Goal: Task Accomplishment & Management: Manage account settings

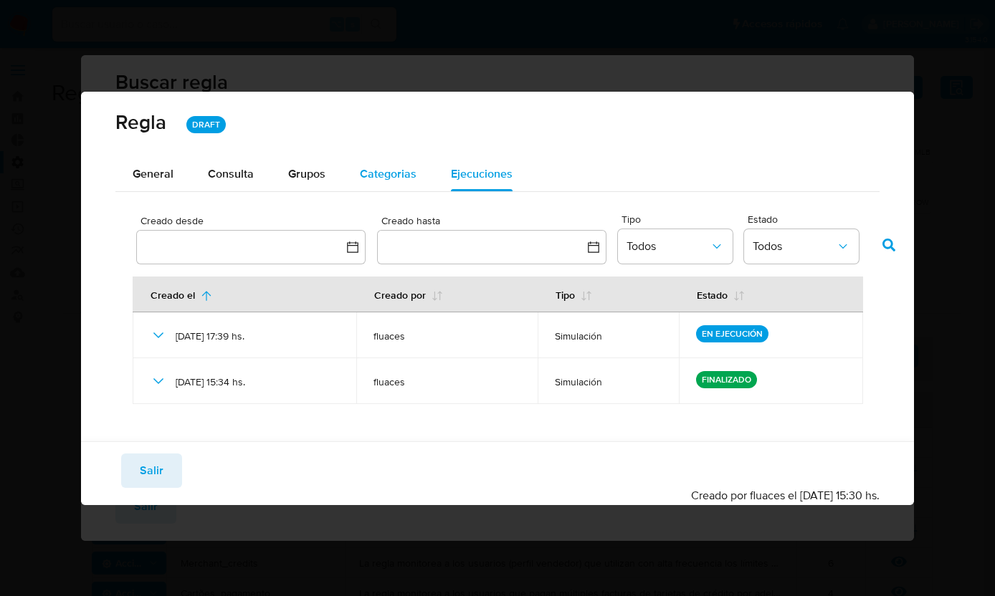
click at [396, 172] on span "Categorias" at bounding box center [388, 174] width 57 height 16
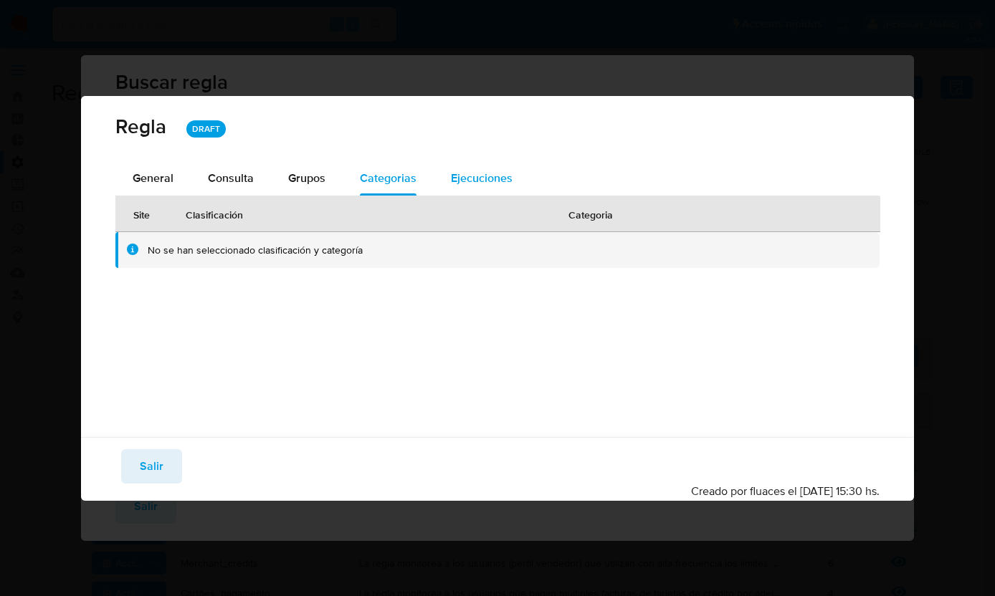
click at [469, 172] on span "Ejecuciones" at bounding box center [482, 178] width 62 height 16
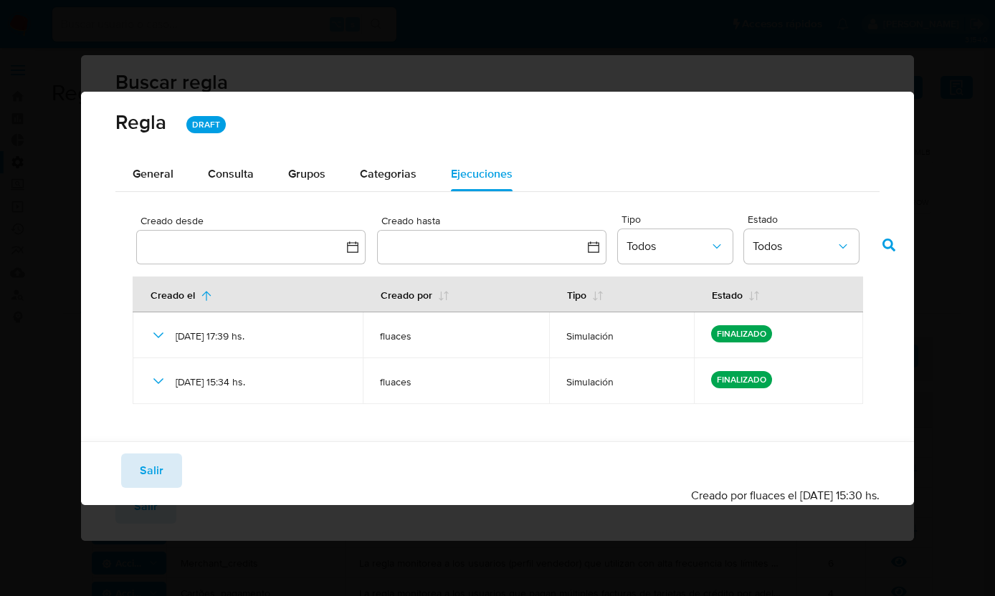
click at [157, 469] on span "Salir" at bounding box center [152, 471] width 24 height 32
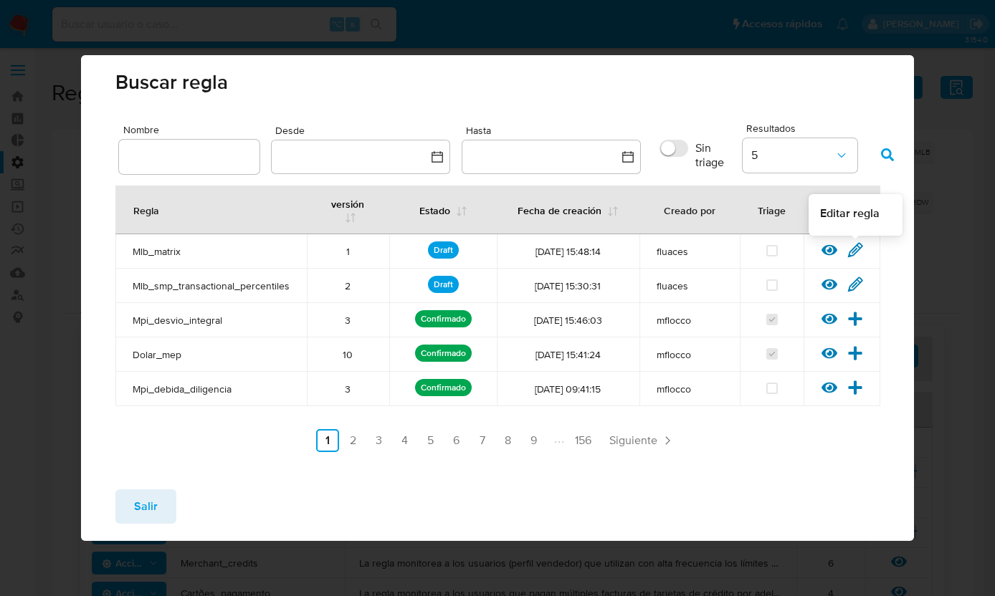
click at [854, 248] on icon at bounding box center [856, 250] width 14 height 14
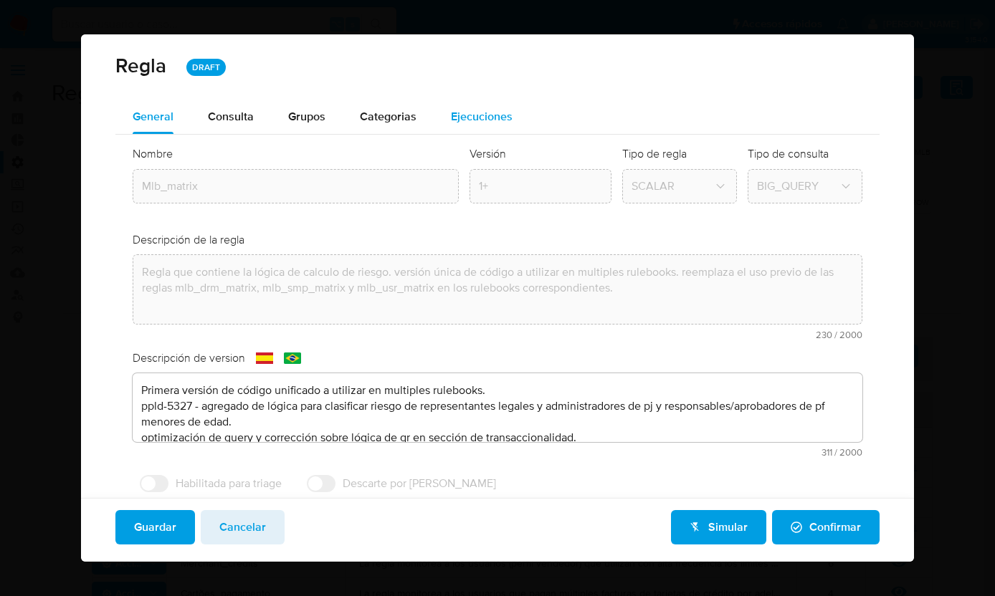
click at [477, 113] on span "Ejecuciones" at bounding box center [482, 116] width 62 height 16
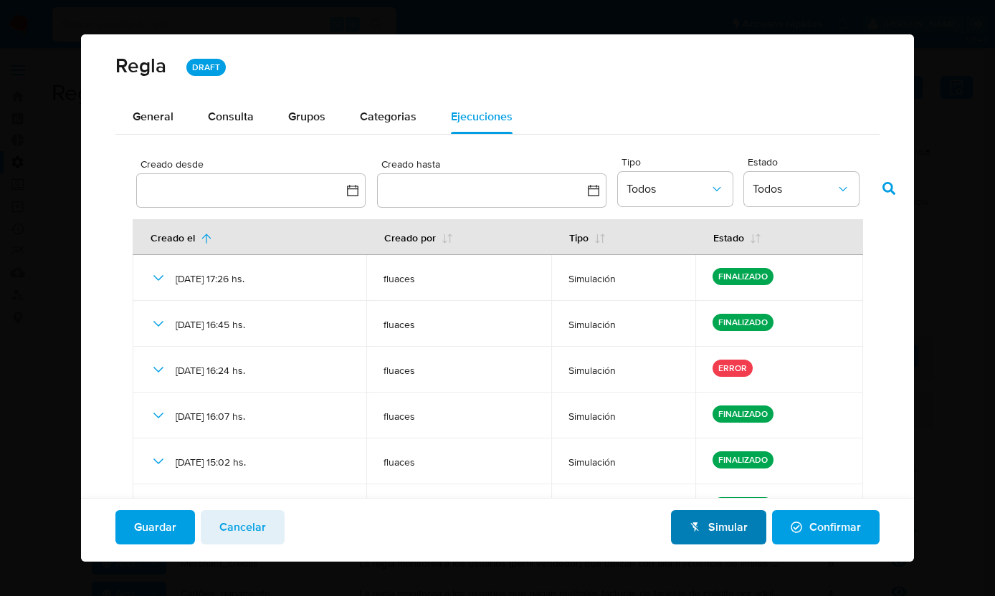
click at [703, 531] on span "Simular" at bounding box center [719, 528] width 58 height 32
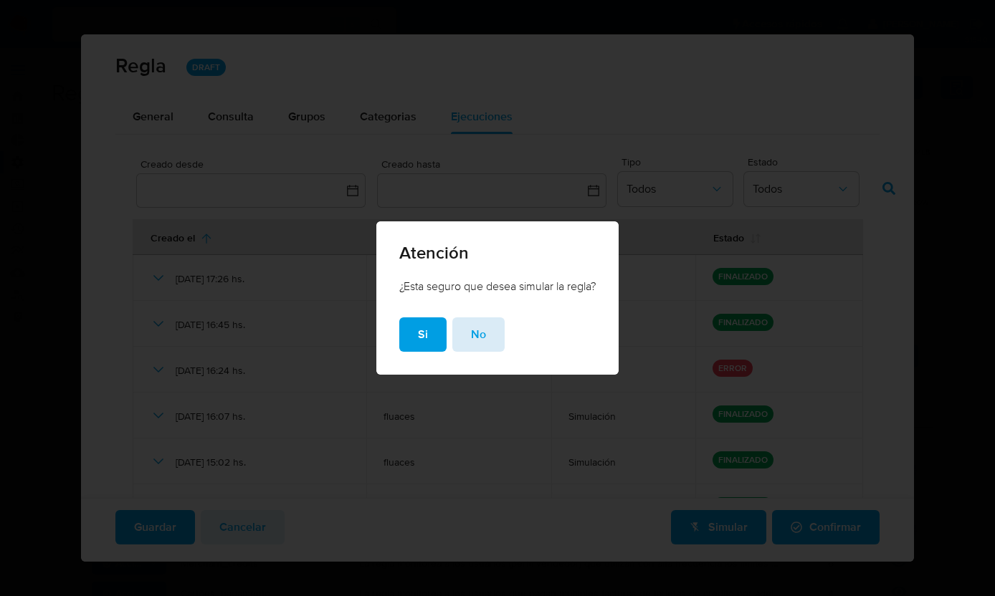
click at [478, 343] on span "No" at bounding box center [478, 335] width 15 height 32
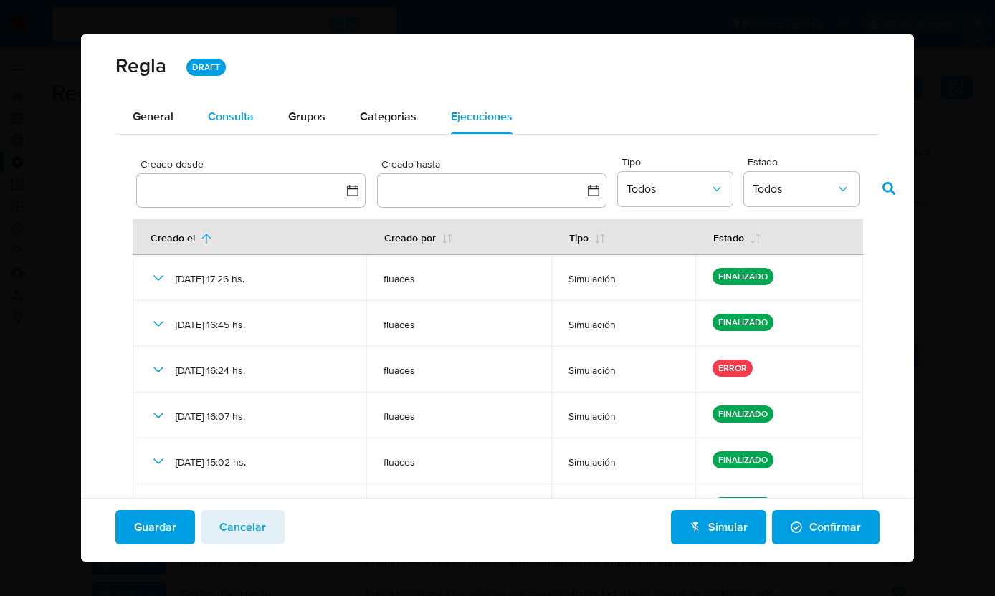
click at [216, 114] on span "Consulta" at bounding box center [231, 116] width 46 height 16
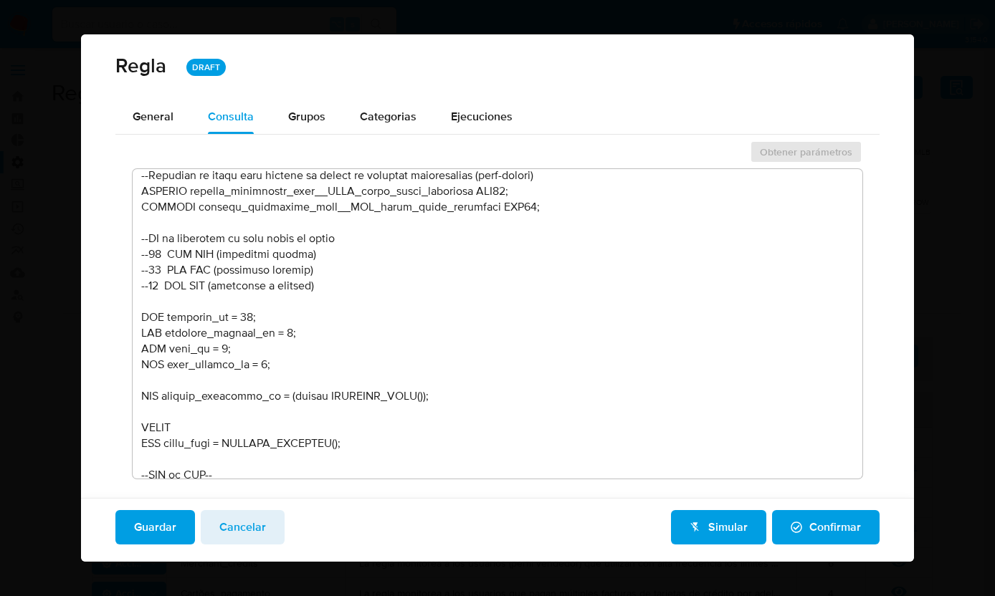
scroll to position [795, 0]
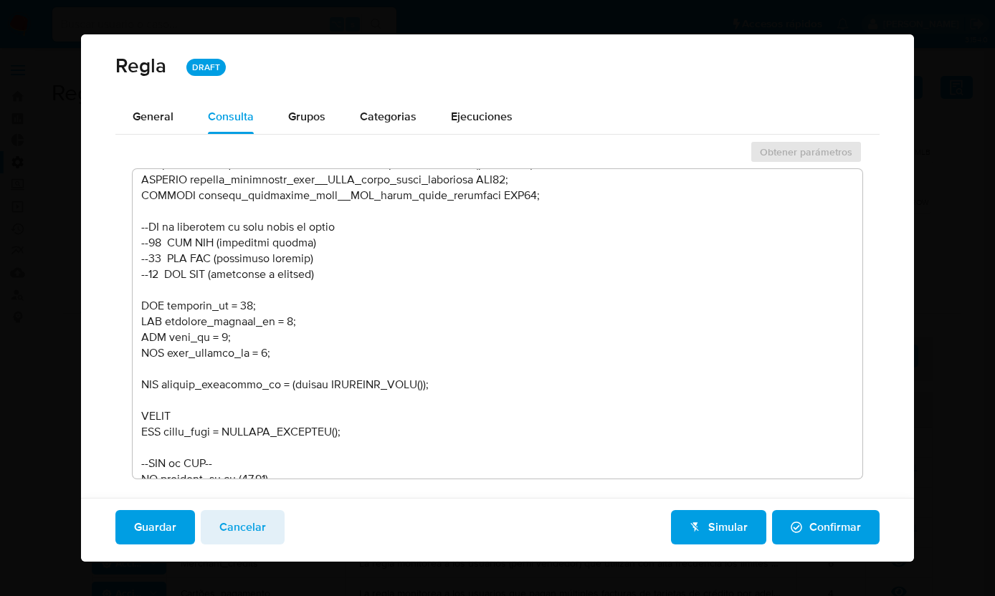
click at [250, 305] on textarea at bounding box center [498, 324] width 730 height 310
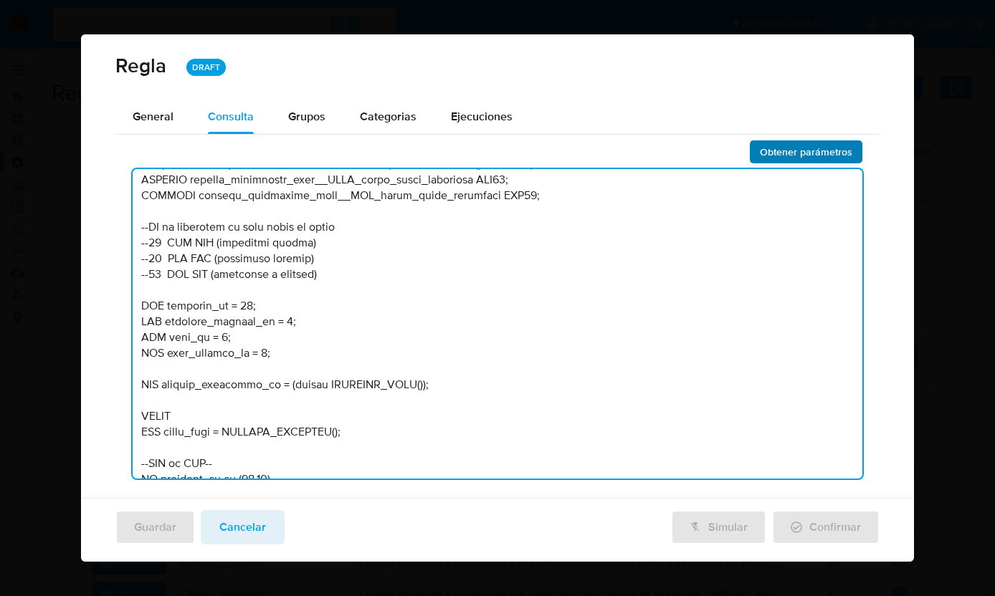
type textarea "--------------------Lorem 43---------------------- --Ipsumdolors am consectet a…"
click at [774, 151] on span "Obtener parámetros" at bounding box center [806, 152] width 92 height 20
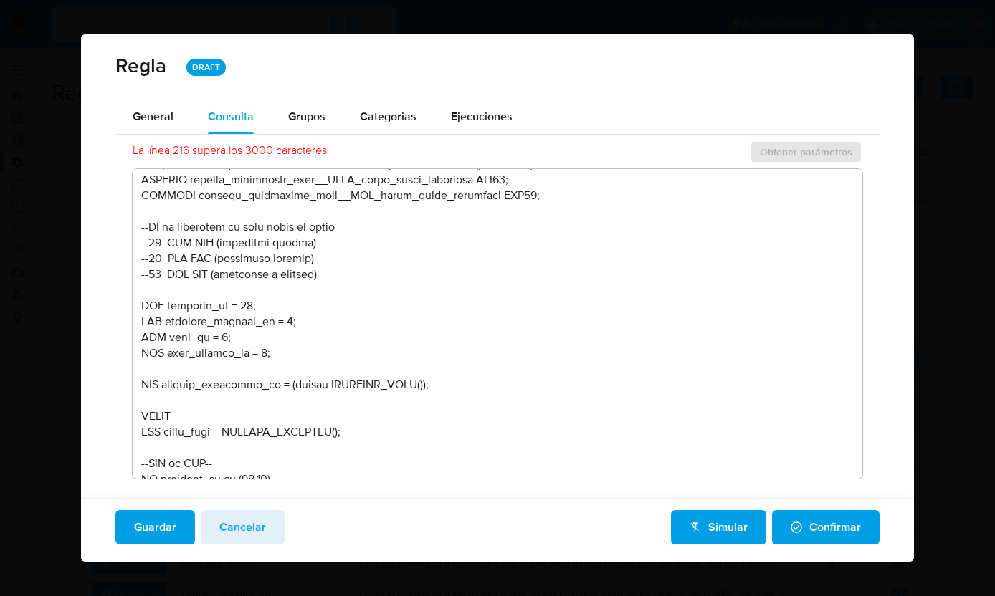
click at [162, 523] on span "Guardar" at bounding box center [155, 528] width 42 height 32
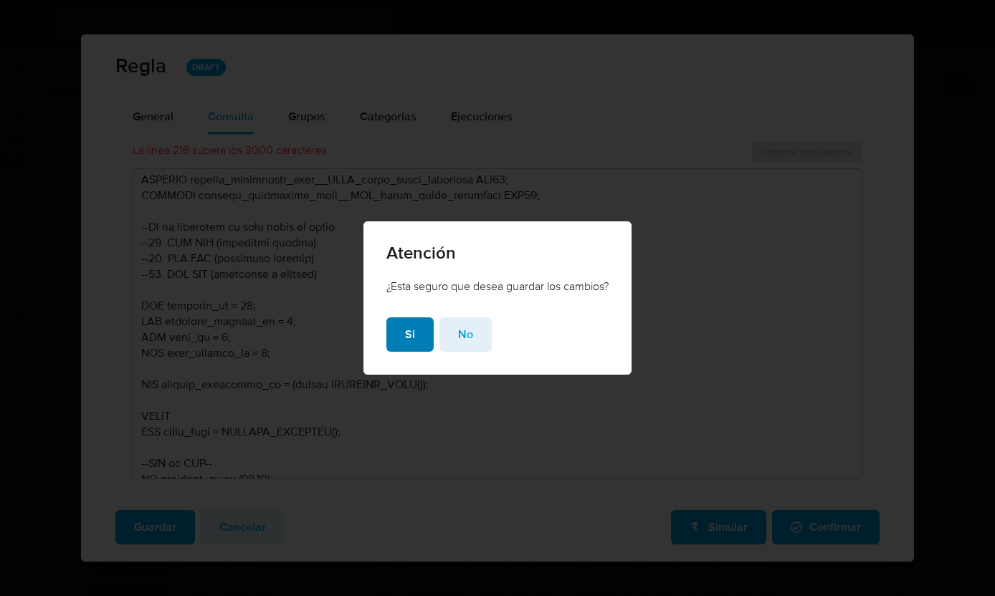
click at [405, 334] on span "Si" at bounding box center [410, 335] width 10 height 32
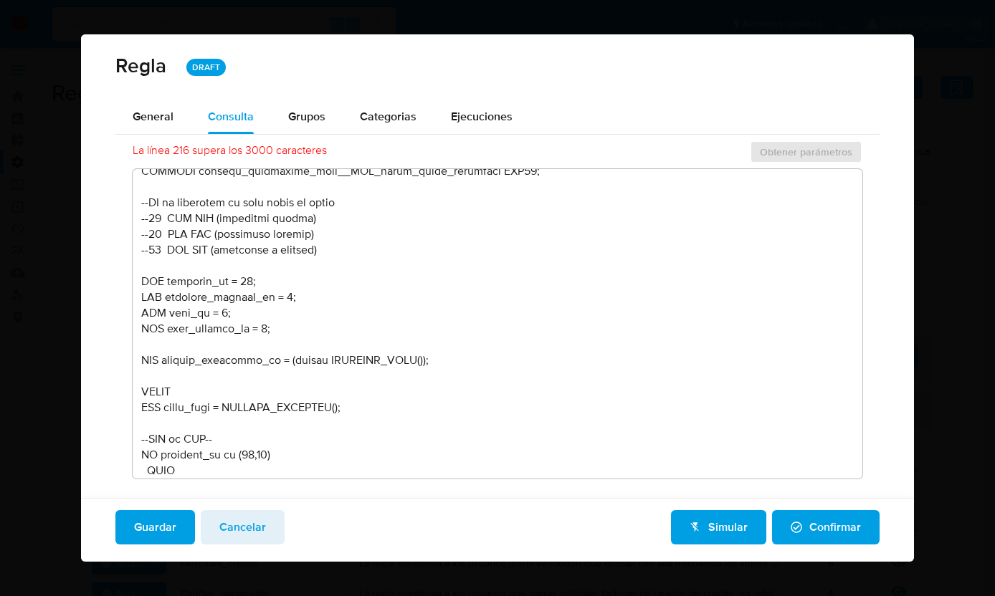
scroll to position [799, 0]
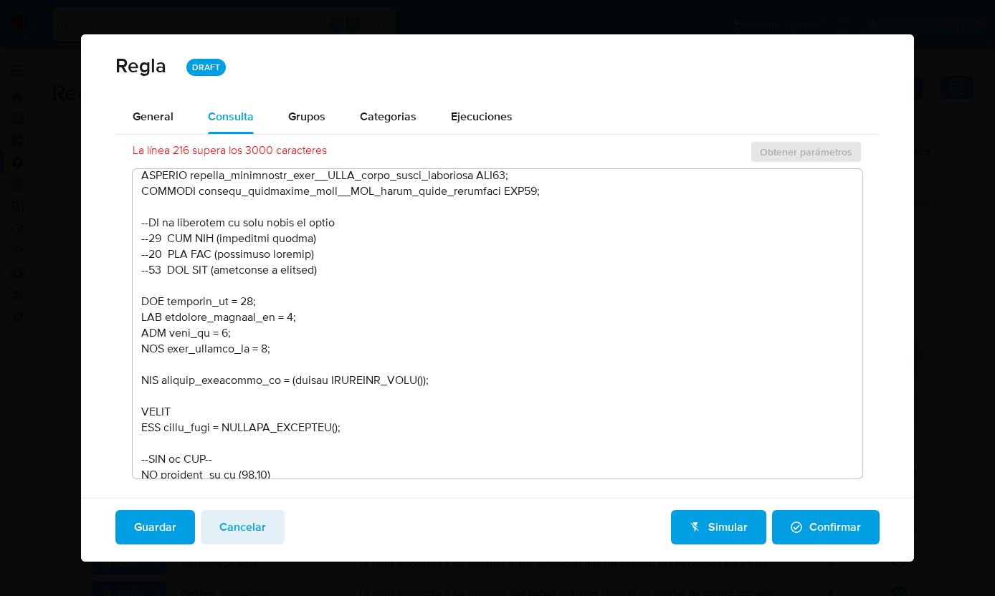
click at [156, 525] on span "Guardar" at bounding box center [155, 528] width 42 height 32
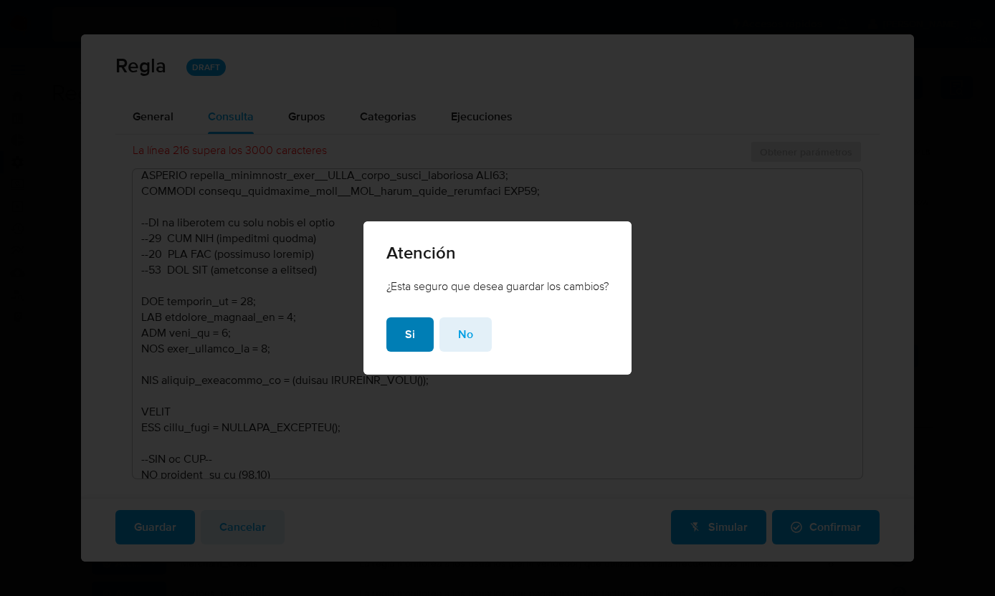
click at [405, 332] on span "Si" at bounding box center [410, 335] width 10 height 32
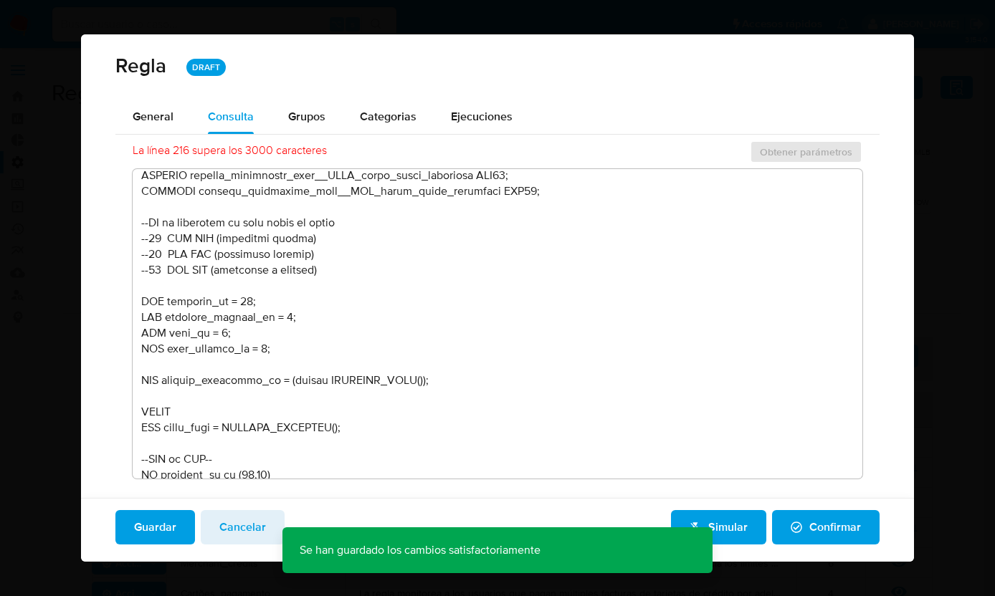
click at [682, 85] on div "Regla DRAFT" at bounding box center [498, 66] width 834 height 65
click at [462, 131] on div "Ejecuciones" at bounding box center [482, 117] width 62 height 34
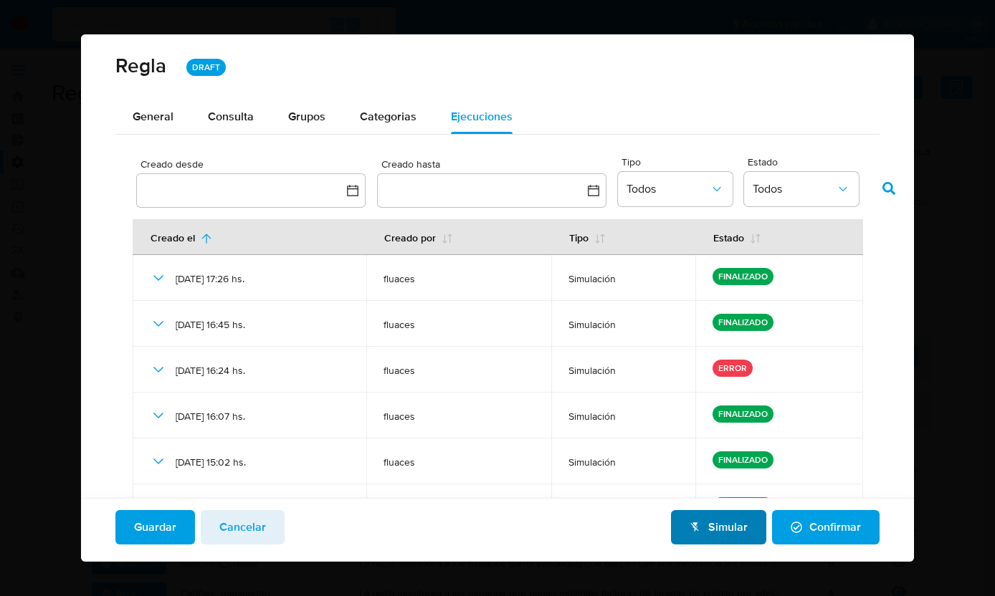
click at [708, 523] on span "Simular" at bounding box center [719, 528] width 58 height 32
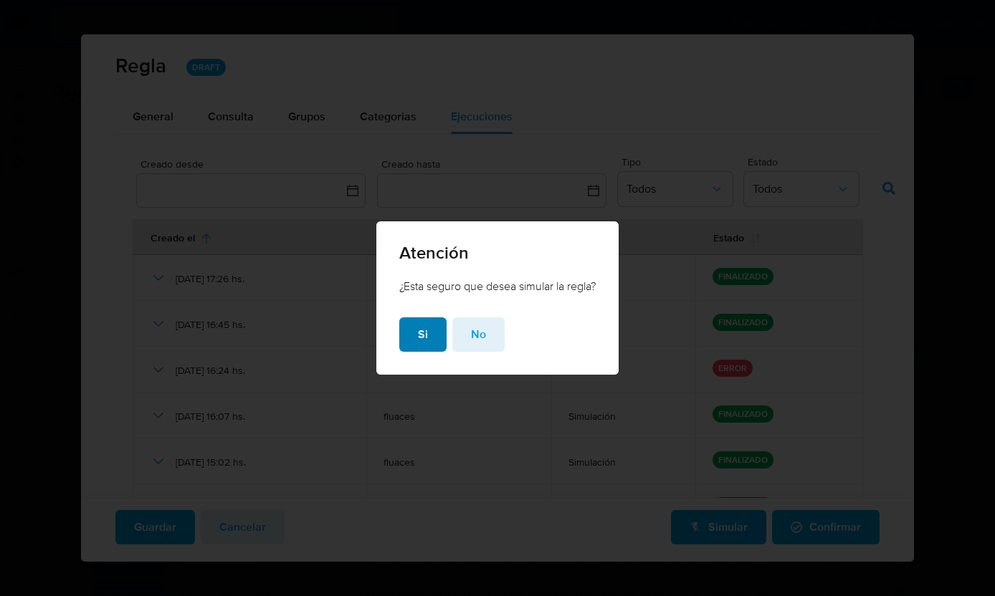
click at [413, 335] on button "Si" at bounding box center [422, 335] width 47 height 34
